Goal: Information Seeking & Learning: Find specific fact

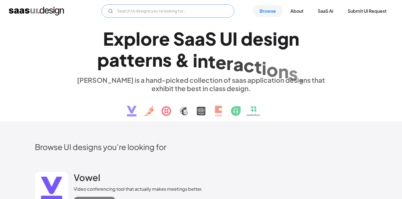
click at [125, 15] on input "Email Form" at bounding box center [167, 10] width 133 height 13
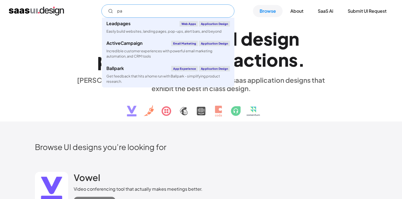
type input "p"
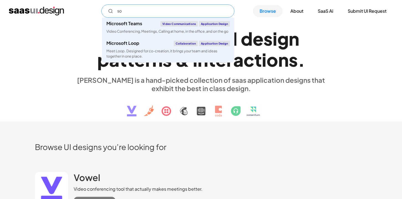
type input "s"
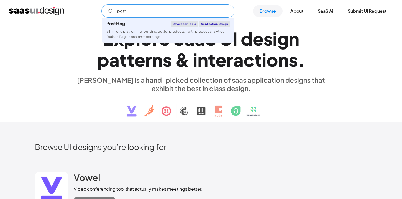
click at [153, 10] on input "post" at bounding box center [167, 10] width 133 height 13
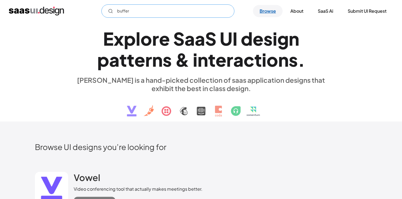
type input "buffer"
click at [260, 12] on link "Browse" at bounding box center [268, 11] width 30 height 12
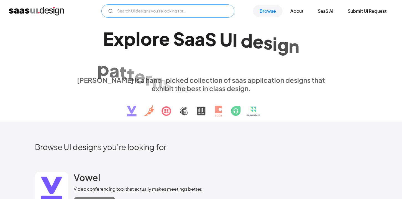
click at [183, 12] on input "Email Form" at bounding box center [167, 10] width 133 height 13
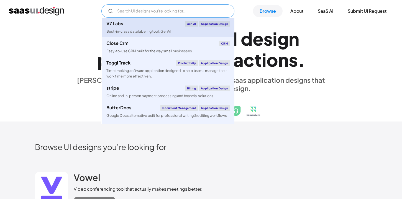
paste input "sproutsocial"
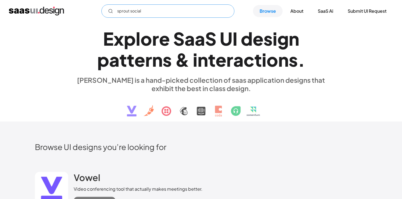
click at [155, 13] on input "sprout social" at bounding box center [167, 10] width 133 height 13
click at [151, 14] on input "sprout social" at bounding box center [167, 10] width 133 height 13
paste input "buffer"
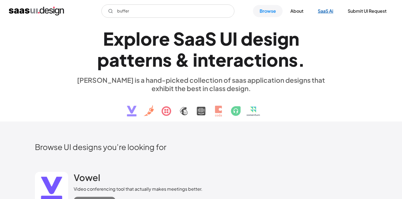
click at [322, 8] on link "SaaS Ai" at bounding box center [325, 11] width 29 height 12
click at [177, 14] on input "buffer" at bounding box center [167, 10] width 133 height 13
click at [141, 14] on input "buffer" at bounding box center [167, 10] width 133 height 13
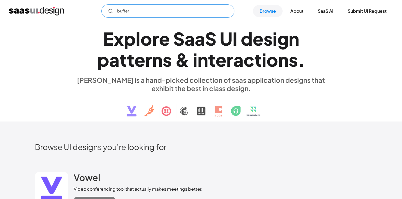
click at [141, 14] on input "buffer" at bounding box center [167, 10] width 133 height 13
paste input "pallyy"
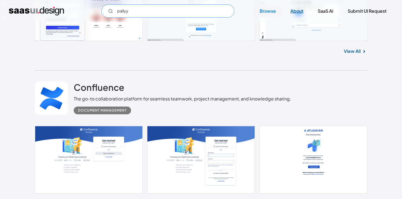
scroll to position [1549, 0]
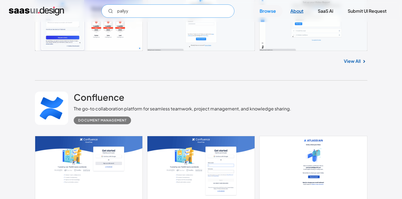
type input "pallyy"
